Goal: Task Accomplishment & Management: Use online tool/utility

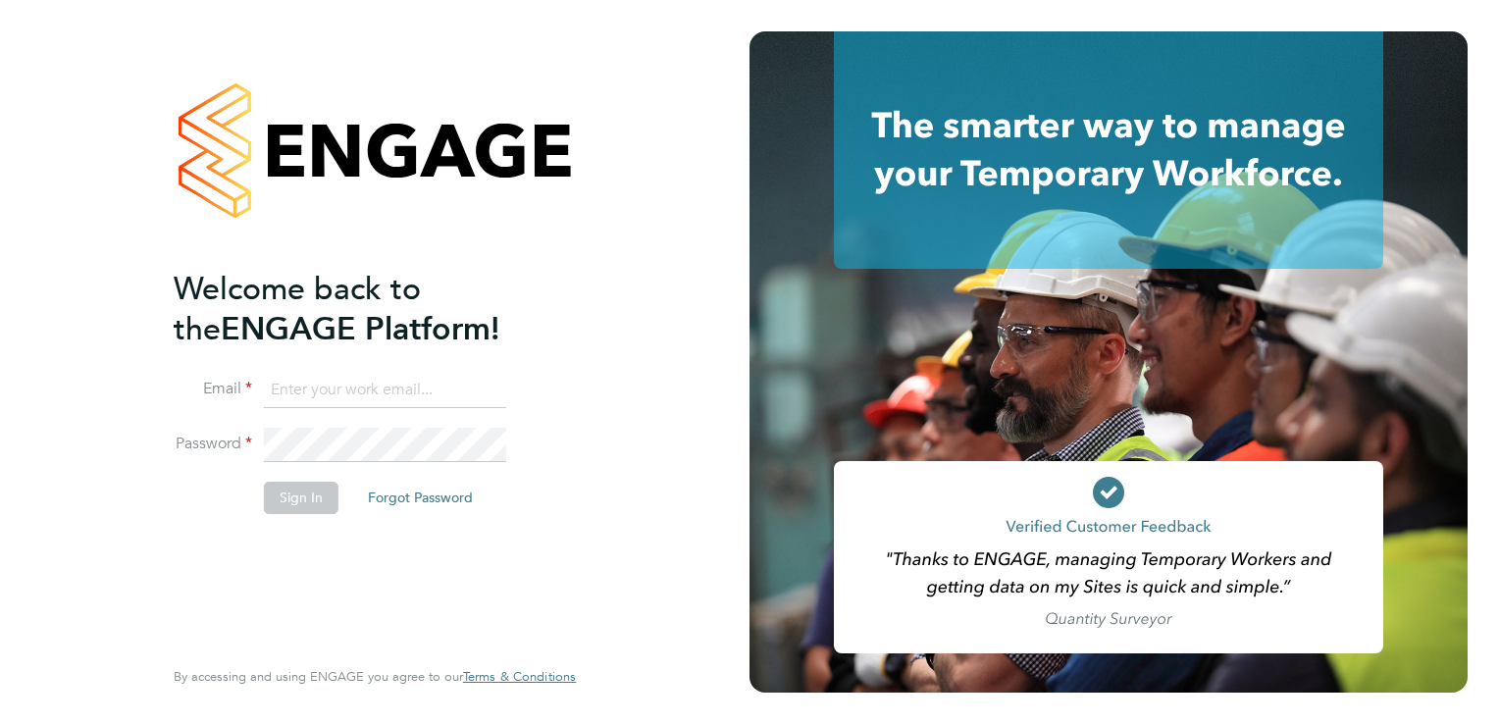
click at [374, 378] on input at bounding box center [385, 390] width 242 height 35
type input "[EMAIL_ADDRESS][PERSON_NAME][DOMAIN_NAME]"
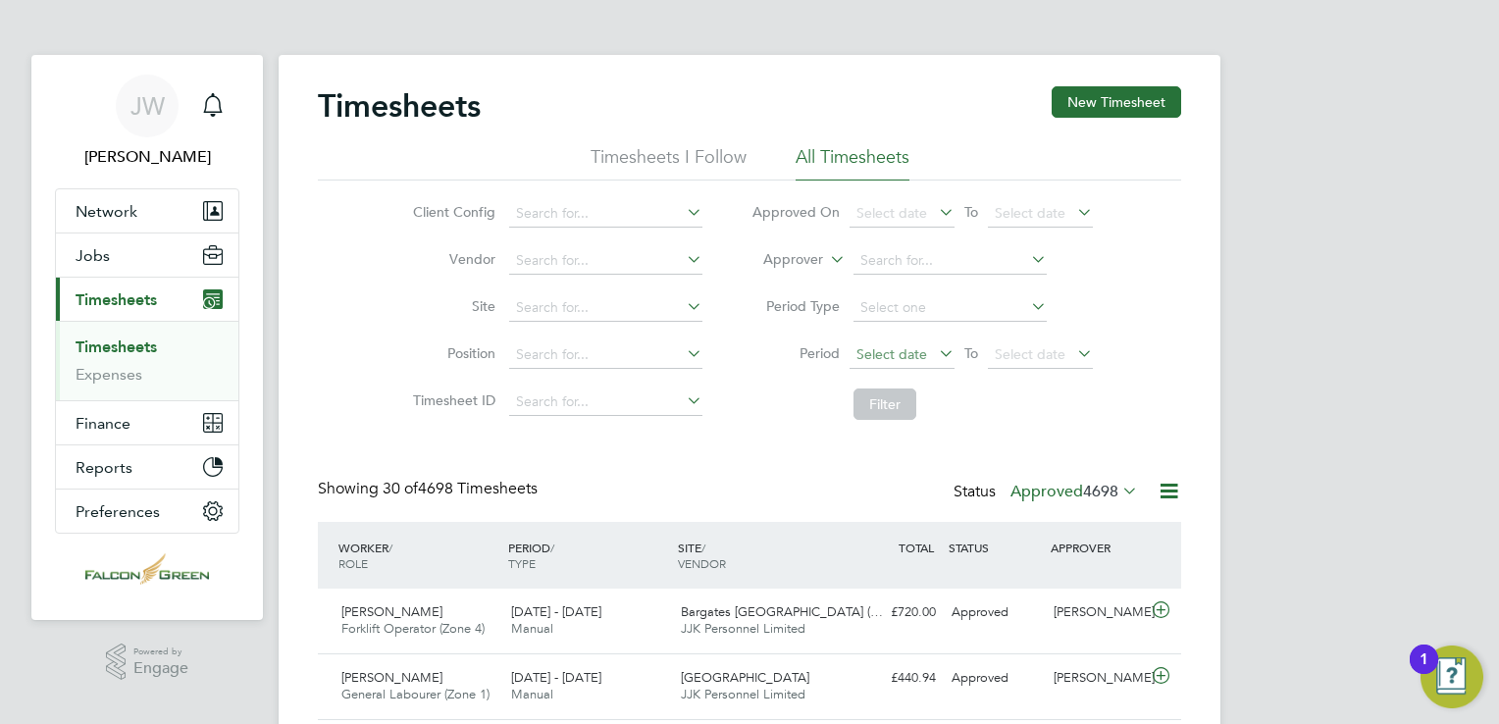
click at [868, 345] on span "Select date" at bounding box center [891, 354] width 71 height 18
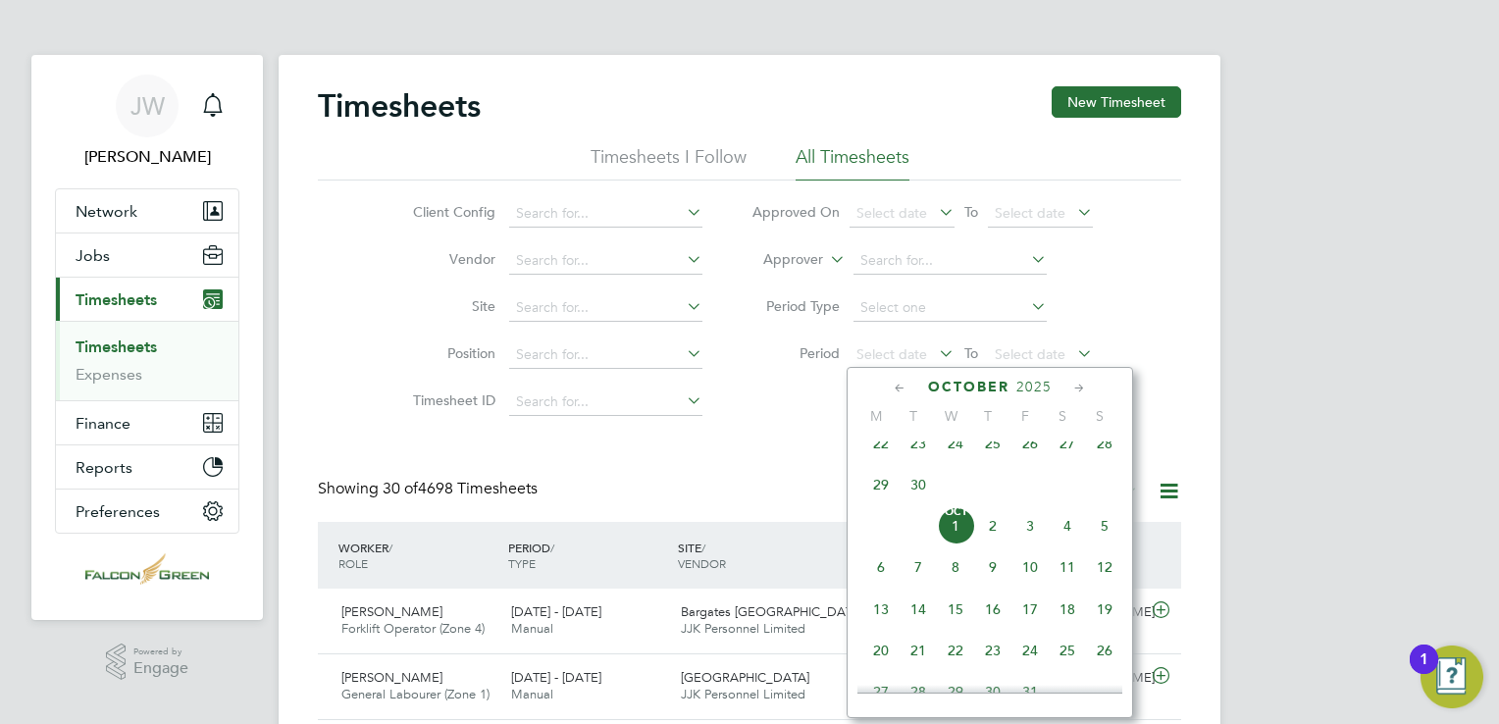
click at [885, 462] on span "22" at bounding box center [880, 443] width 37 height 37
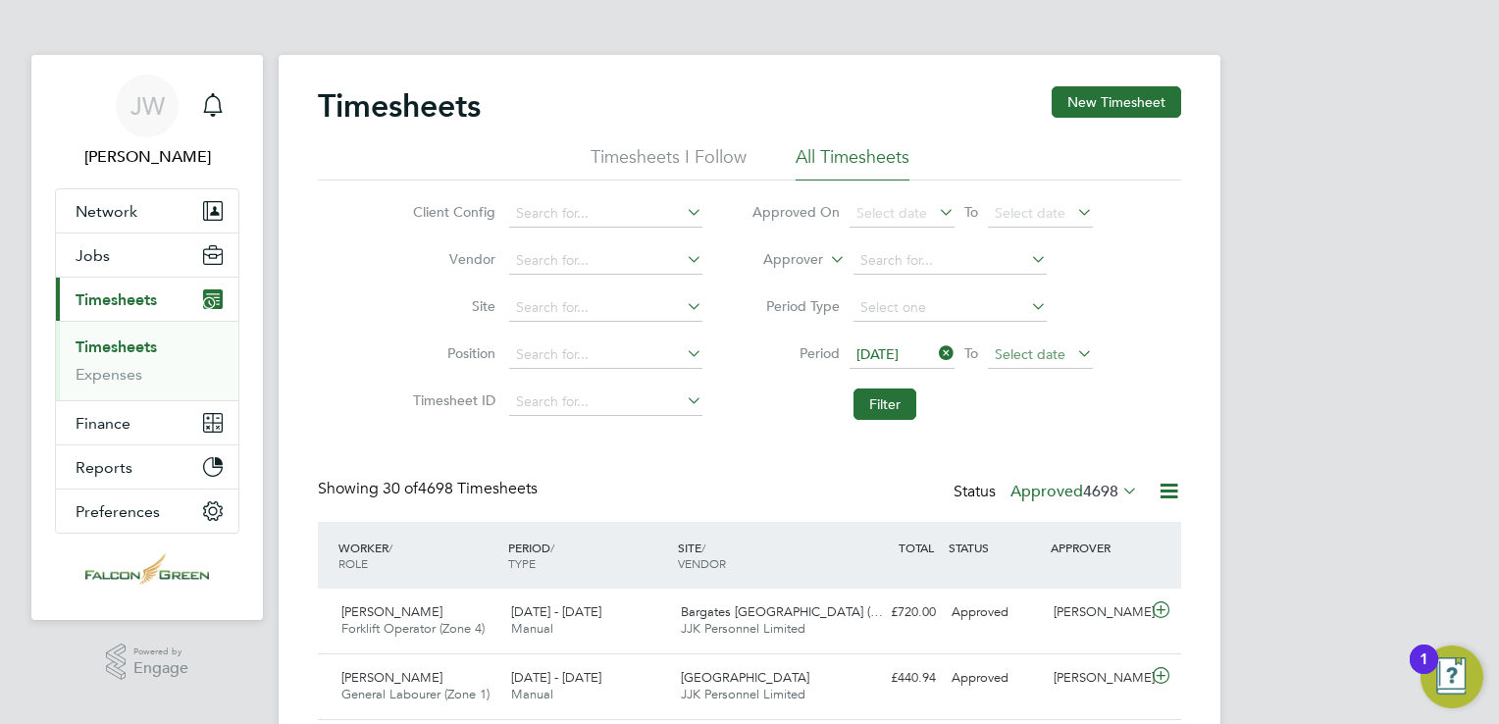
click at [1006, 346] on span "Select date" at bounding box center [1030, 354] width 71 height 18
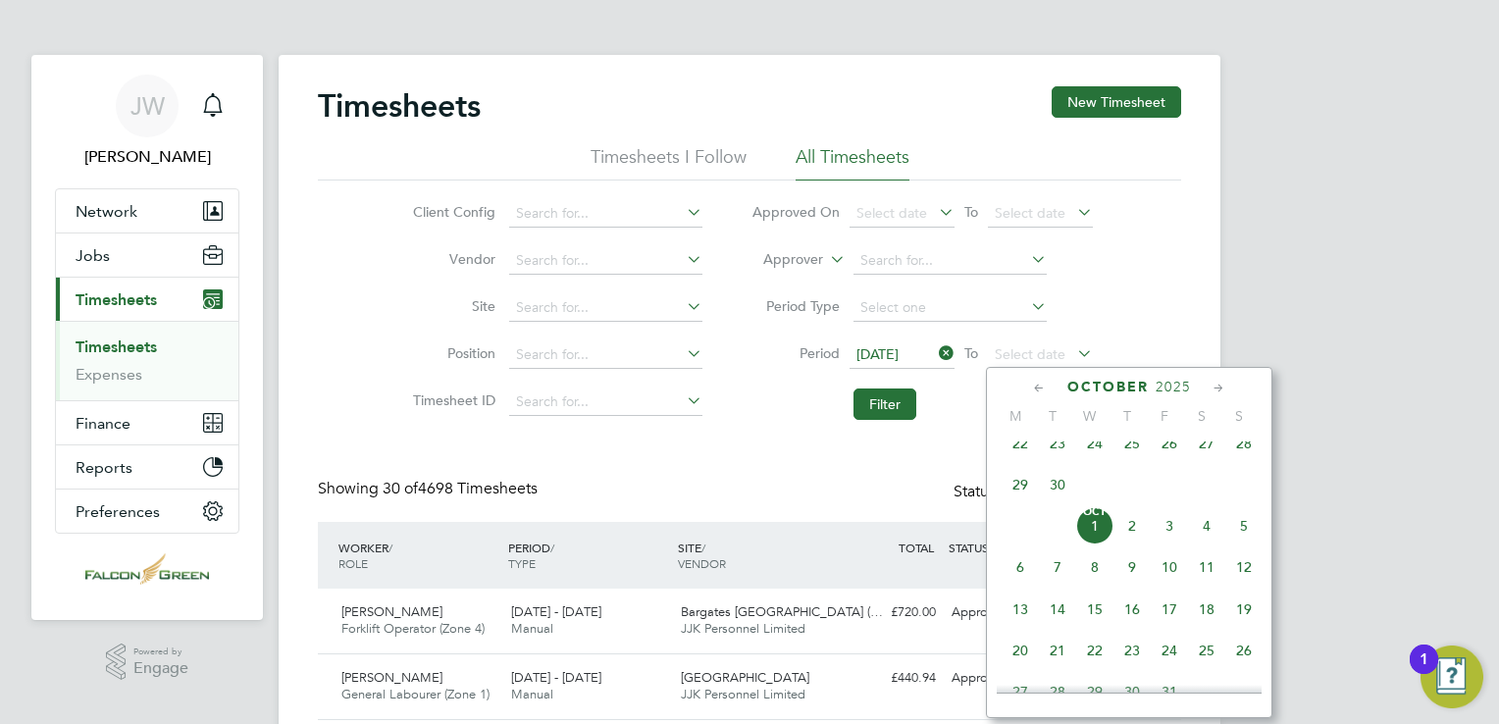
click at [1238, 461] on span "28" at bounding box center [1243, 443] width 37 height 37
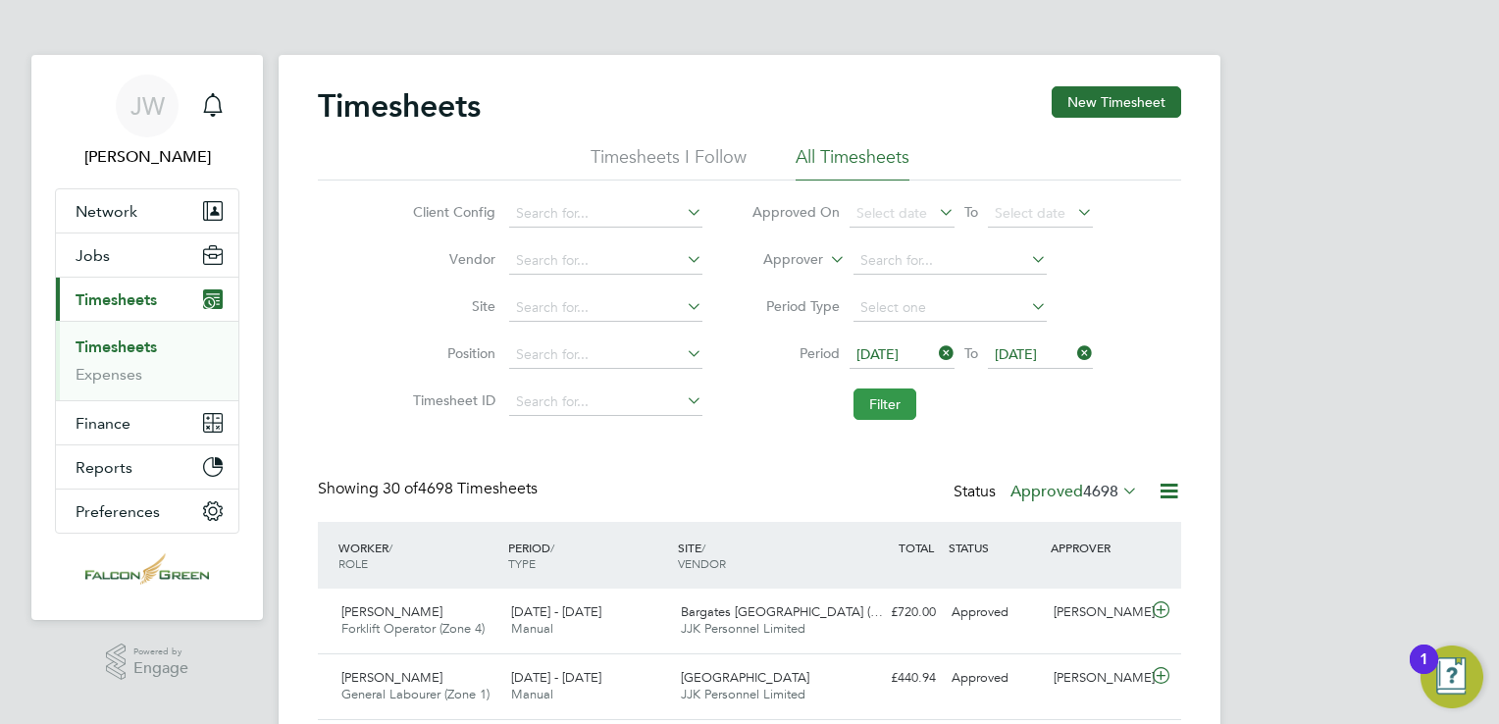
click at [909, 410] on button "Filter" at bounding box center [884, 403] width 63 height 31
click at [1066, 490] on label "Approved 37" at bounding box center [1083, 492] width 110 height 20
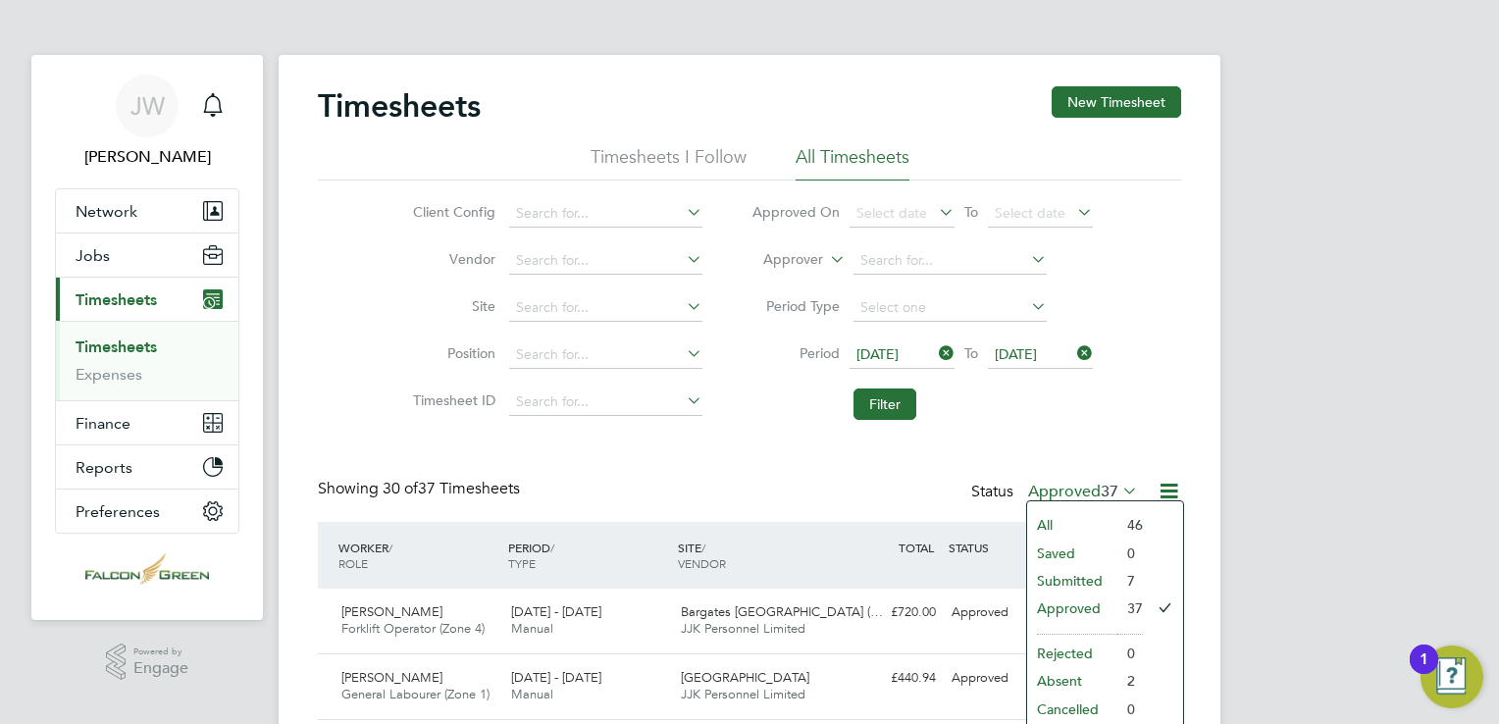
click at [1091, 582] on li "Submitted" at bounding box center [1072, 580] width 90 height 27
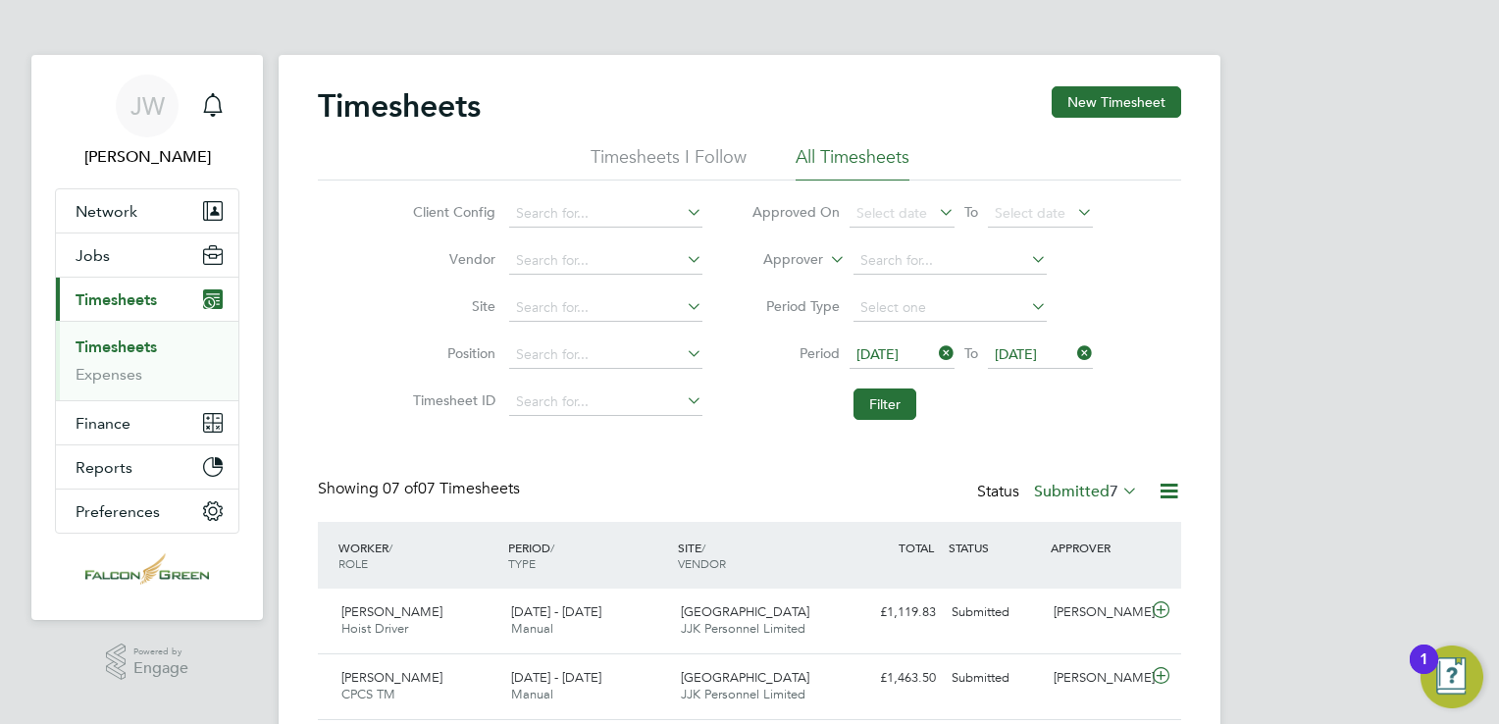
click at [1075, 492] on label "Submitted 7" at bounding box center [1086, 492] width 104 height 20
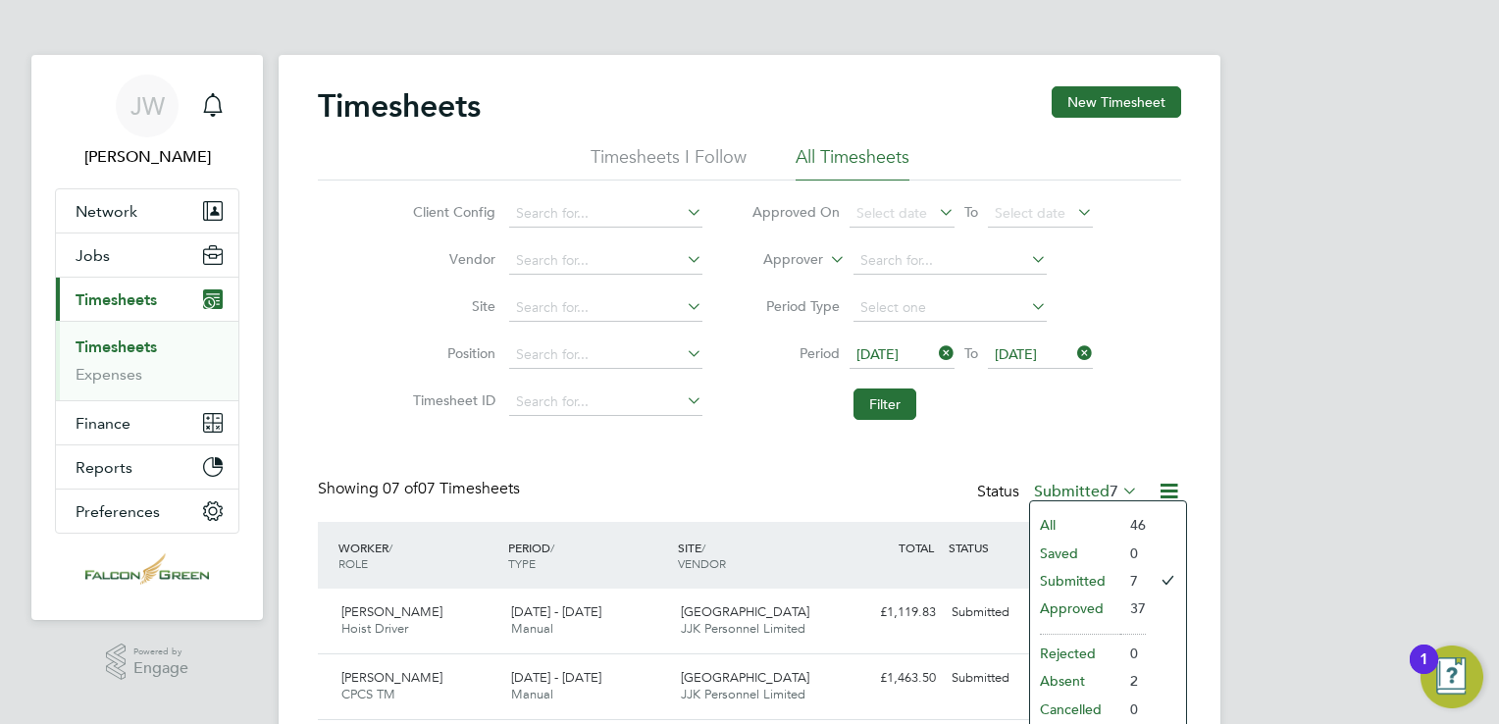
click at [1053, 613] on li "Approved" at bounding box center [1075, 607] width 90 height 27
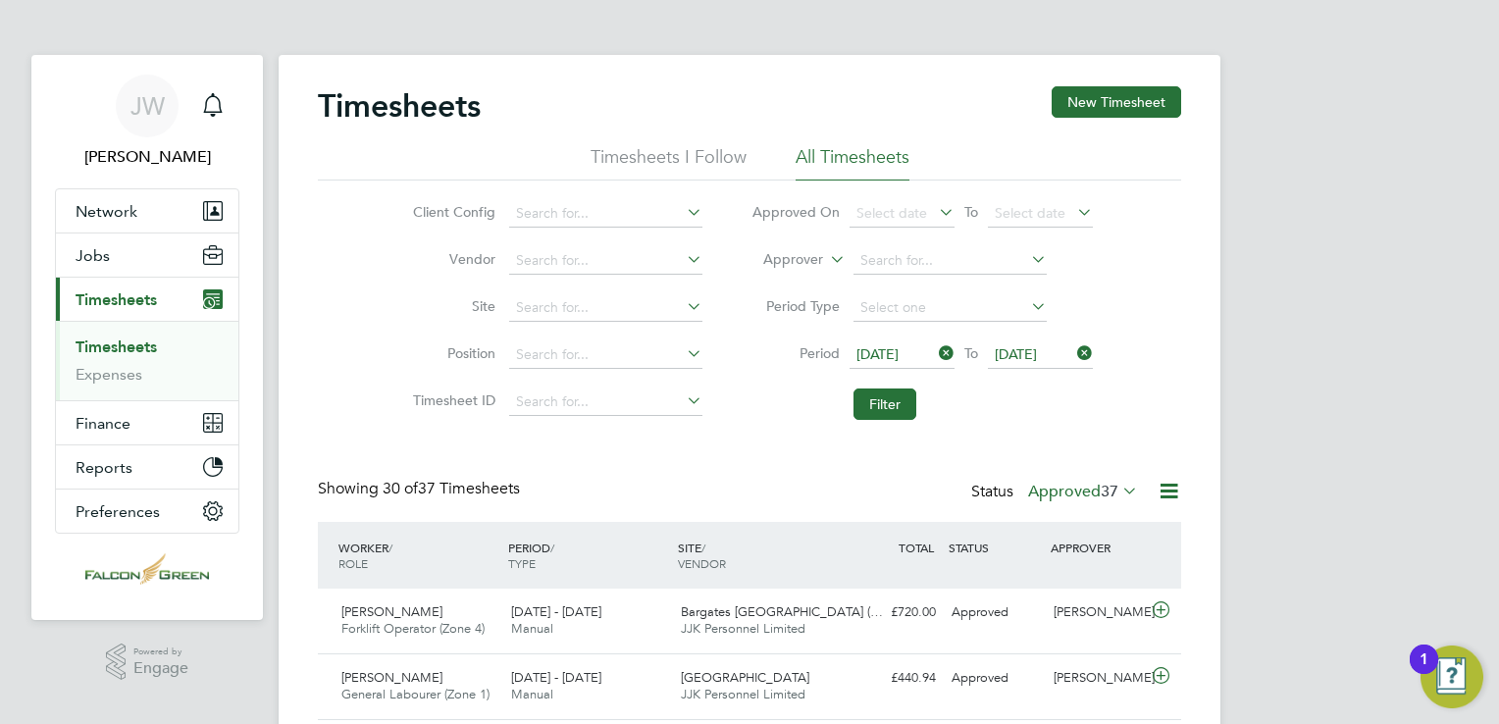
click at [1165, 497] on icon at bounding box center [1168, 491] width 25 height 25
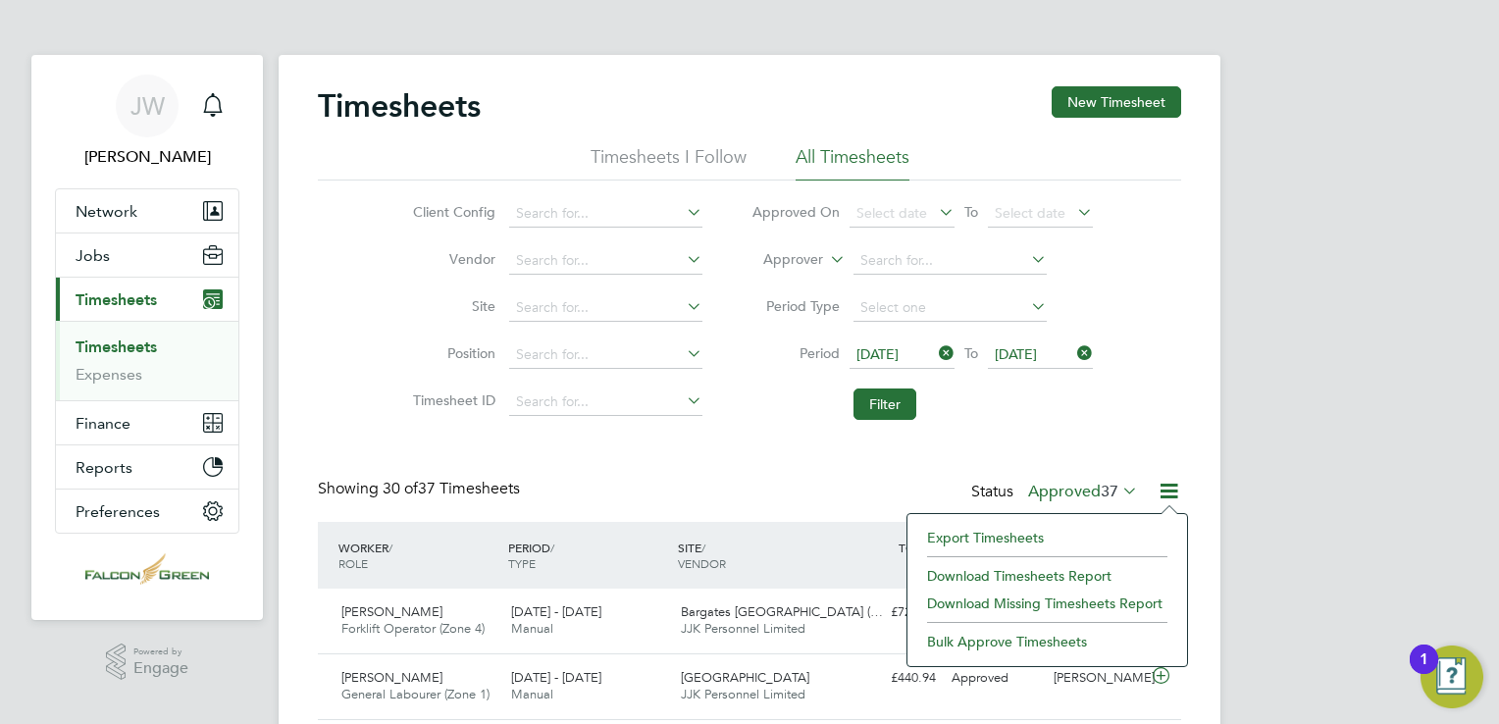
click at [1024, 574] on li "Download Timesheets Report" at bounding box center [1047, 575] width 260 height 27
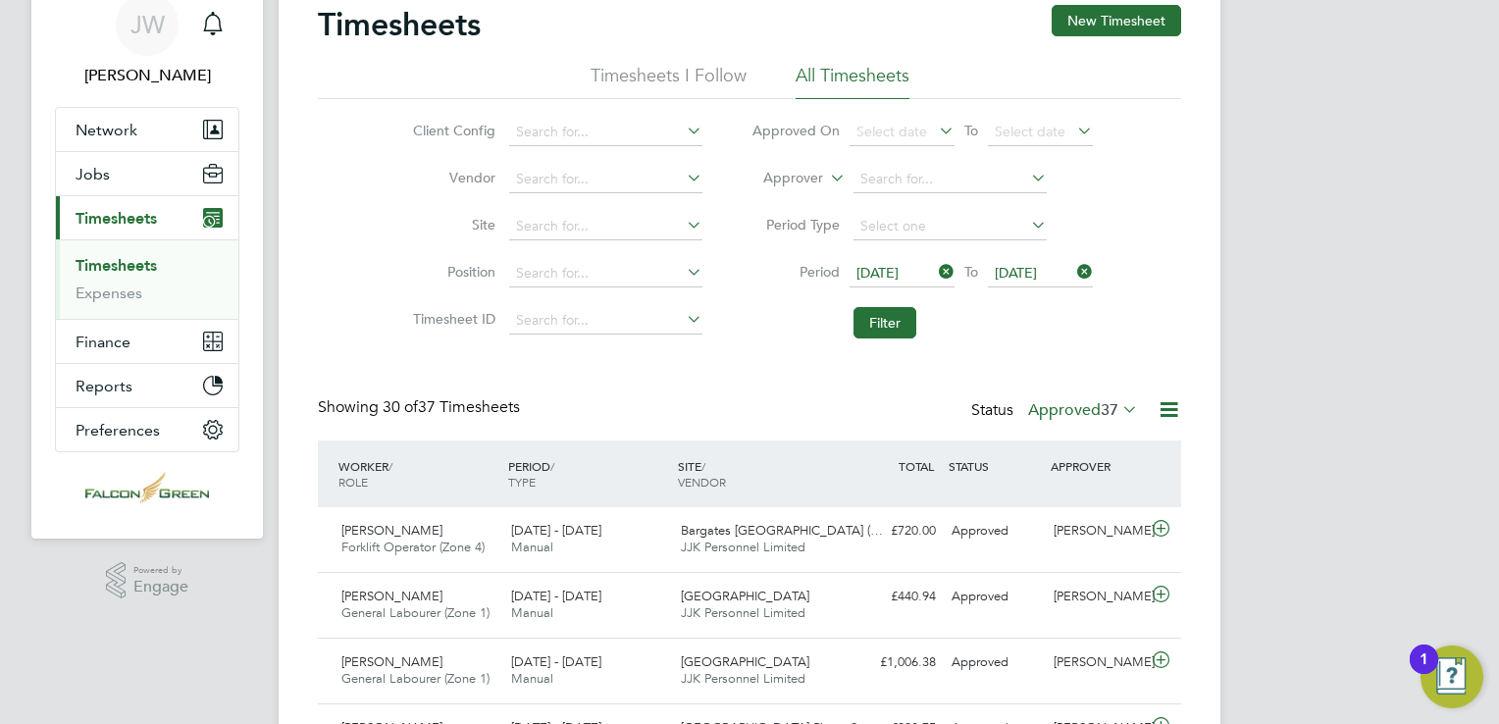
scroll to position [196, 0]
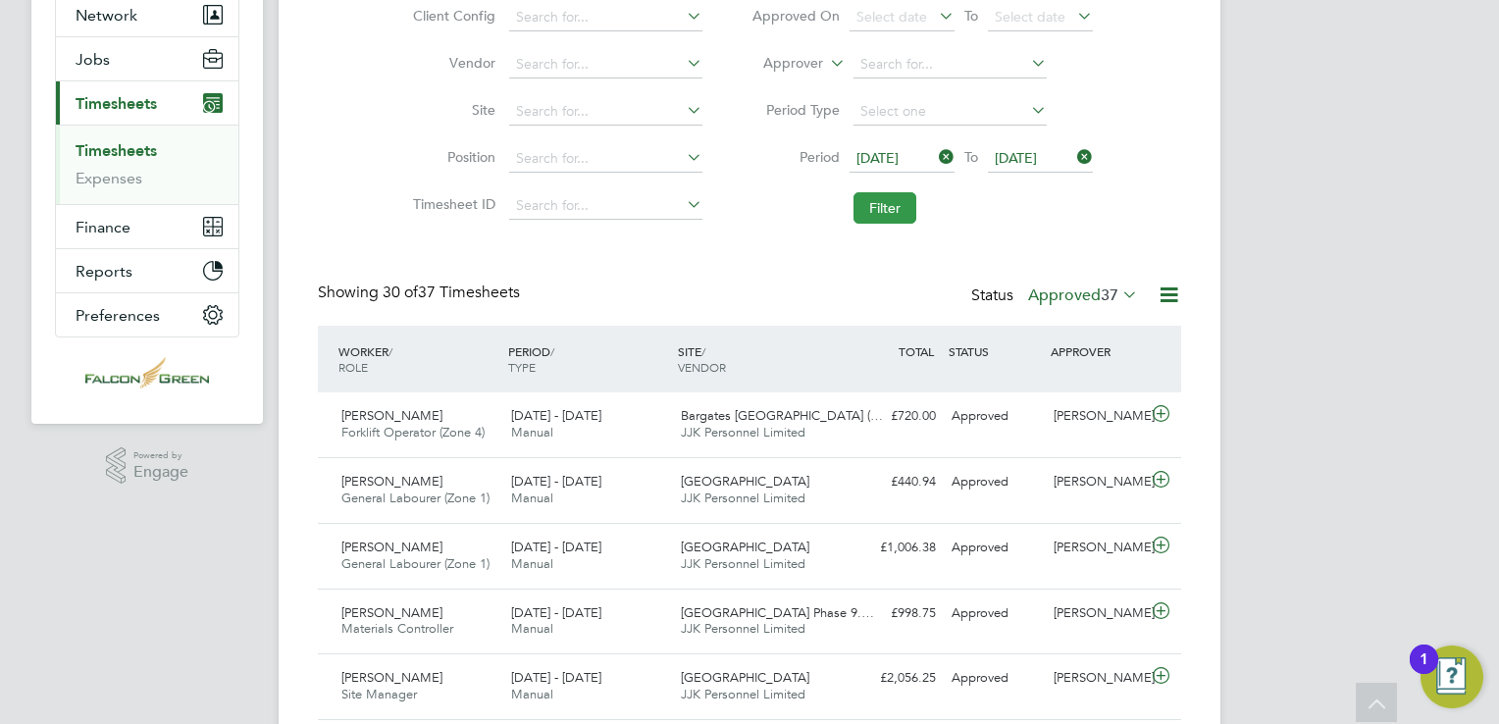
click at [879, 209] on button "Filter" at bounding box center [884, 207] width 63 height 31
